Goal: Task Accomplishment & Management: Complete application form

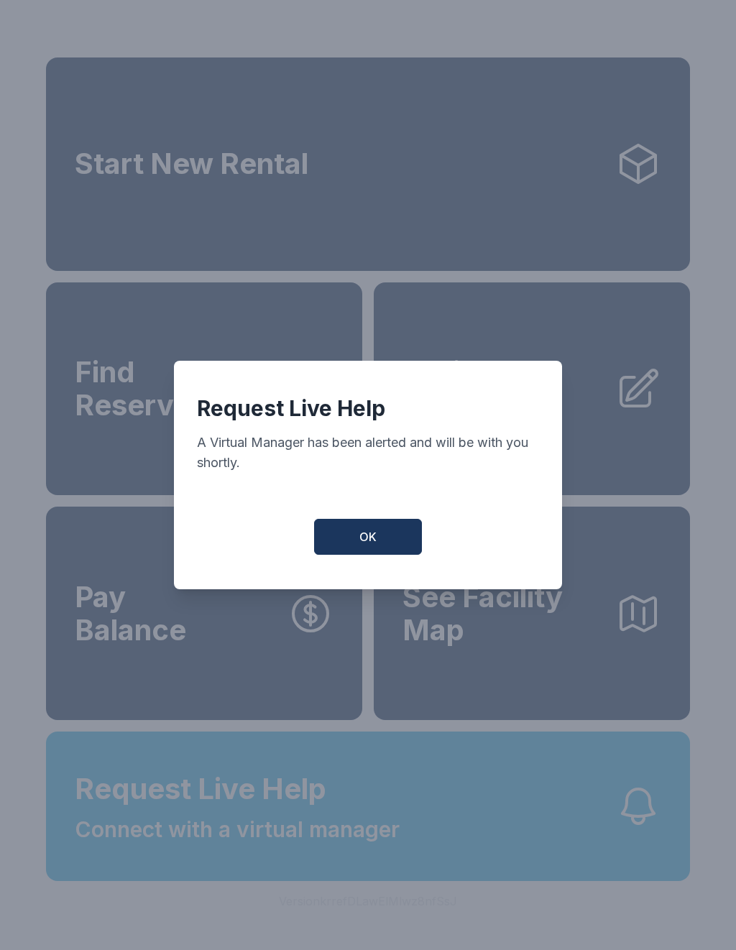
click at [359, 539] on span "OK" at bounding box center [367, 536] width 17 height 17
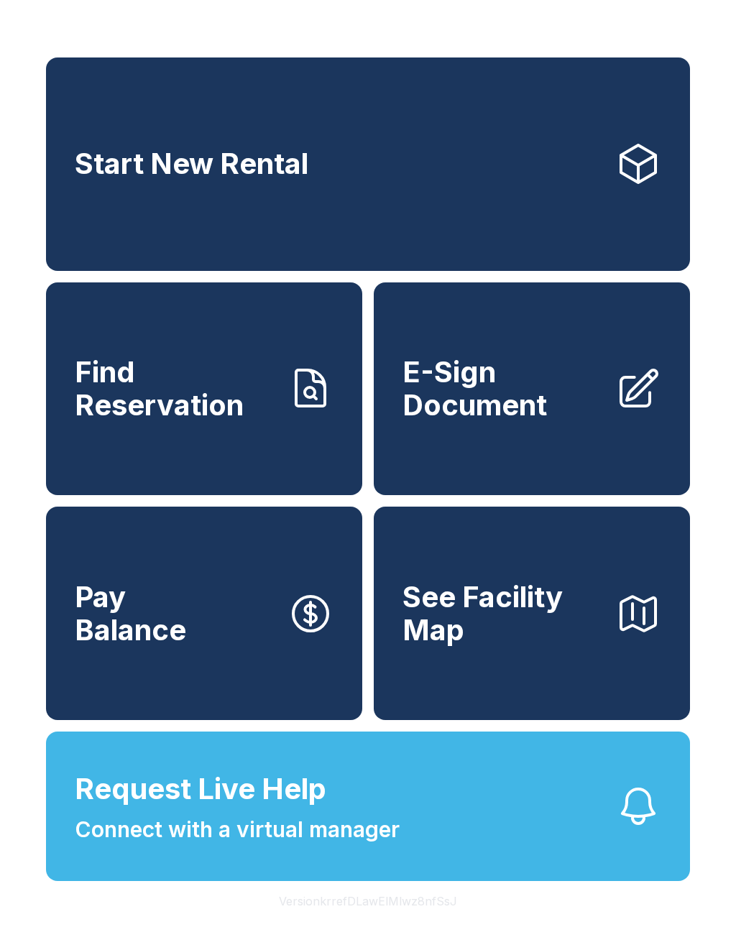
click at [305, 631] on icon "button" at bounding box center [310, 614] width 35 height 35
click at [372, 921] on button "Version krrefDLawElMlwz8nfSsJ" at bounding box center [367, 901] width 201 height 40
click at [371, 921] on button "Version krrefDLawElMlwz8nfSsJ" at bounding box center [367, 901] width 201 height 40
click at [566, 400] on span "E-Sign Document" at bounding box center [503, 388] width 201 height 65
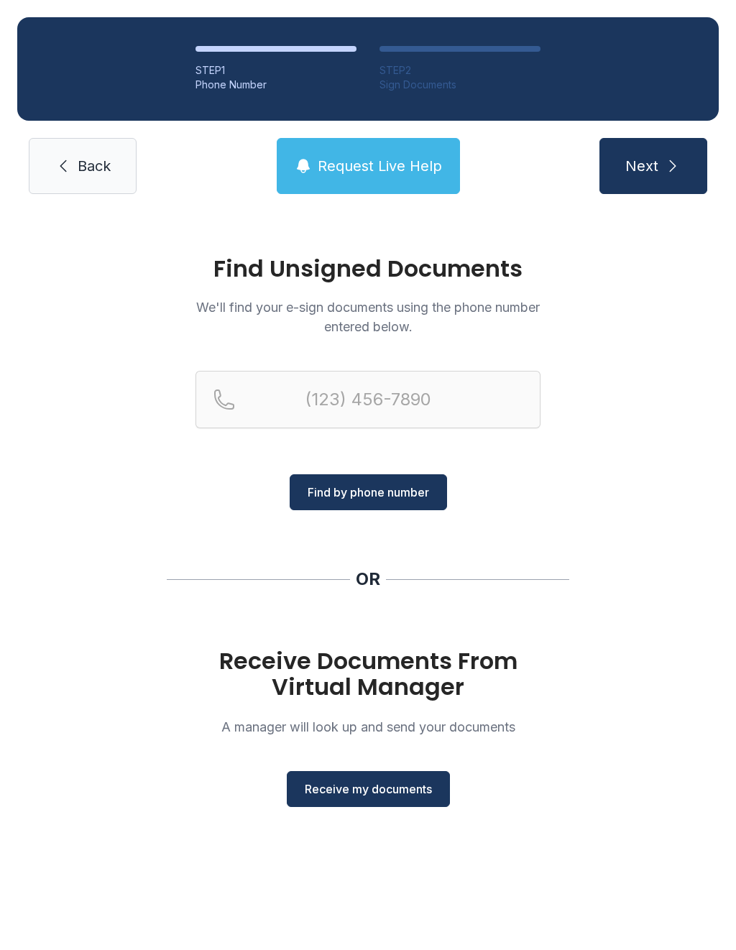
click at [332, 782] on span "Receive my documents" at bounding box center [368, 789] width 127 height 17
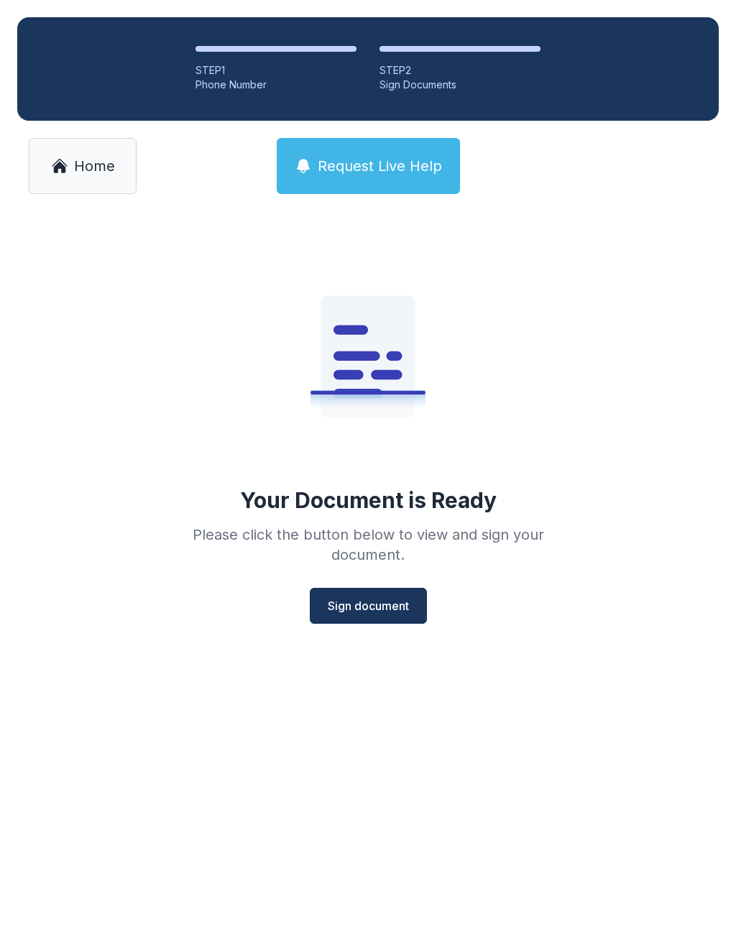
click at [354, 620] on button "Sign document" at bounding box center [368, 606] width 117 height 36
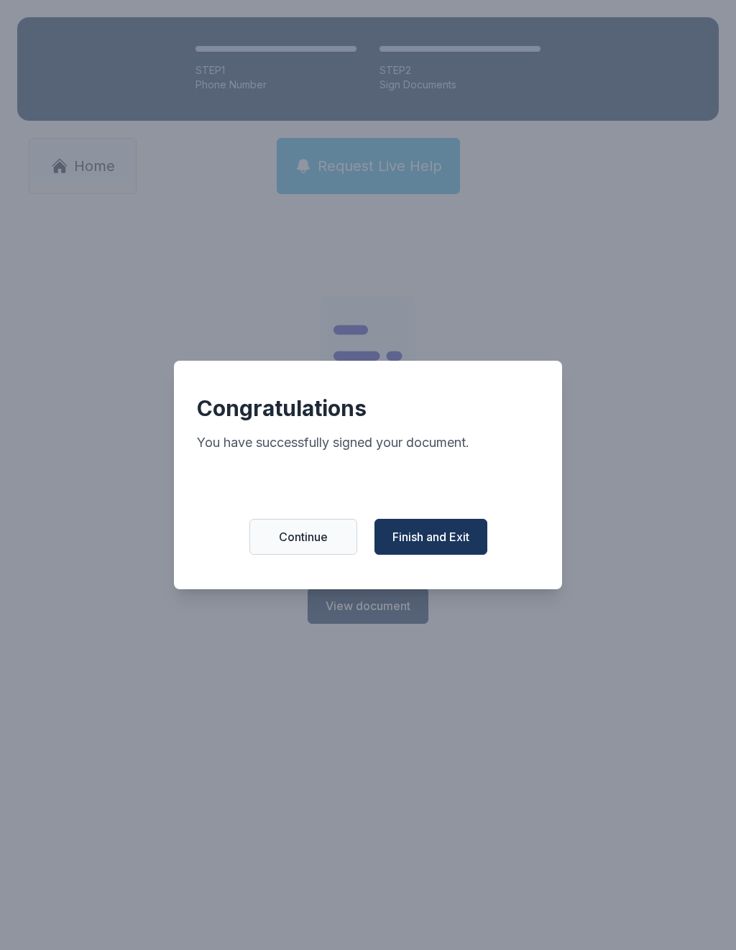
click at [294, 540] on span "Continue" at bounding box center [303, 536] width 49 height 17
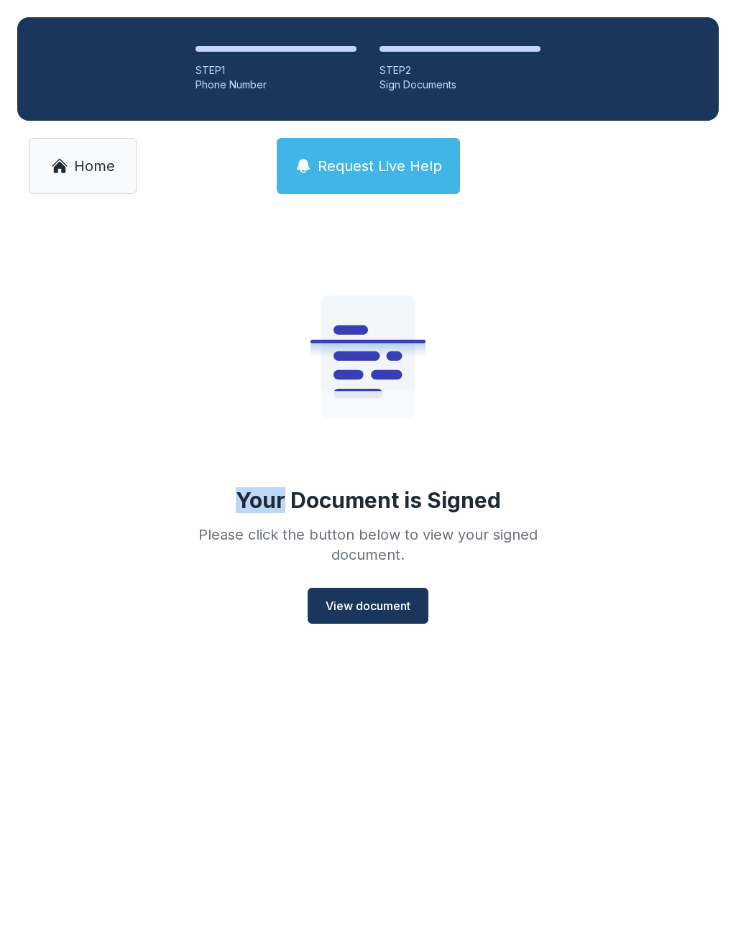
click at [71, 162] on link "Home" at bounding box center [83, 166] width 108 height 56
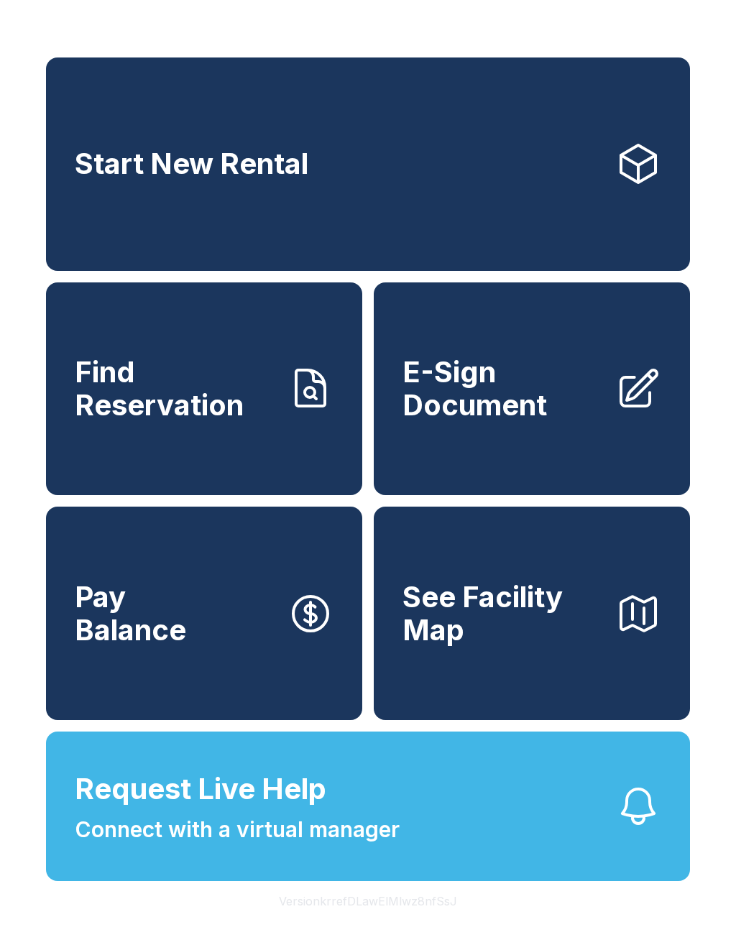
click at [382, 921] on button "Version krrefDLawElMlwz8nfSsJ" at bounding box center [367, 901] width 201 height 40
